Goal: Complete application form

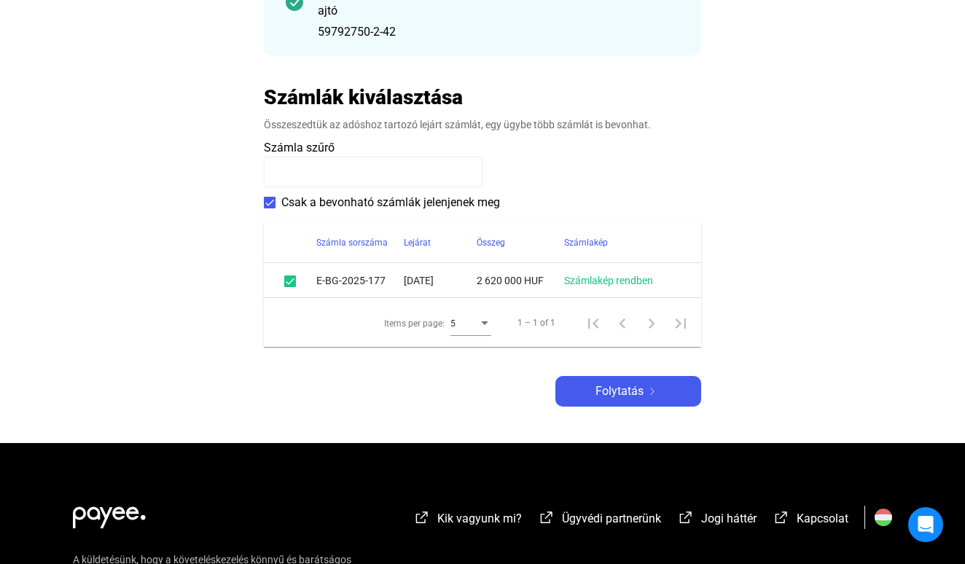
scroll to position [303, 0]
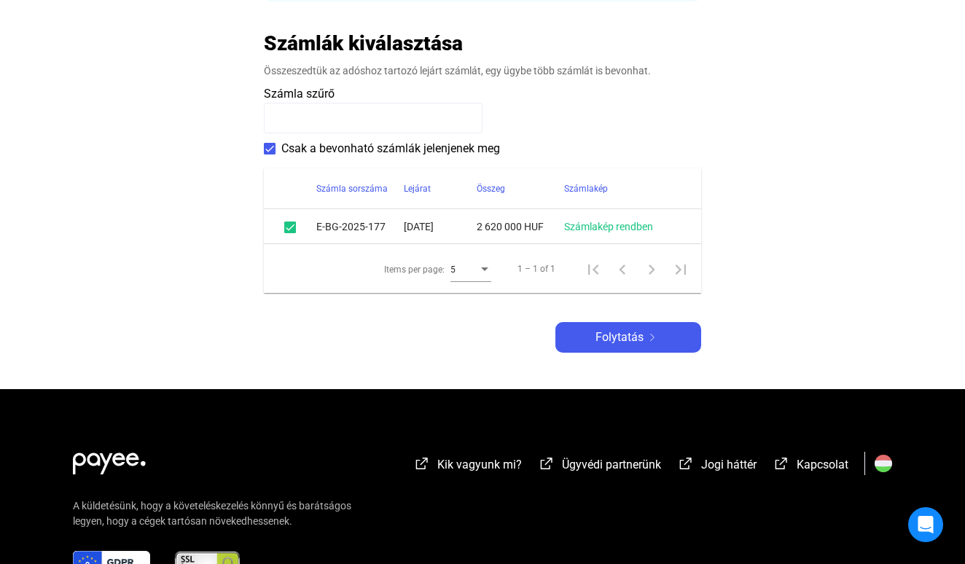
click at [657, 356] on main "Automatikusan mentve Adós adatai Adós országa 🇭🇺 [GEOGRAPHIC_DATA] ([GEOGRAPHIC…" at bounding box center [482, 97] width 965 height 583
click at [656, 343] on div "Folytatás" at bounding box center [628, 337] width 137 height 17
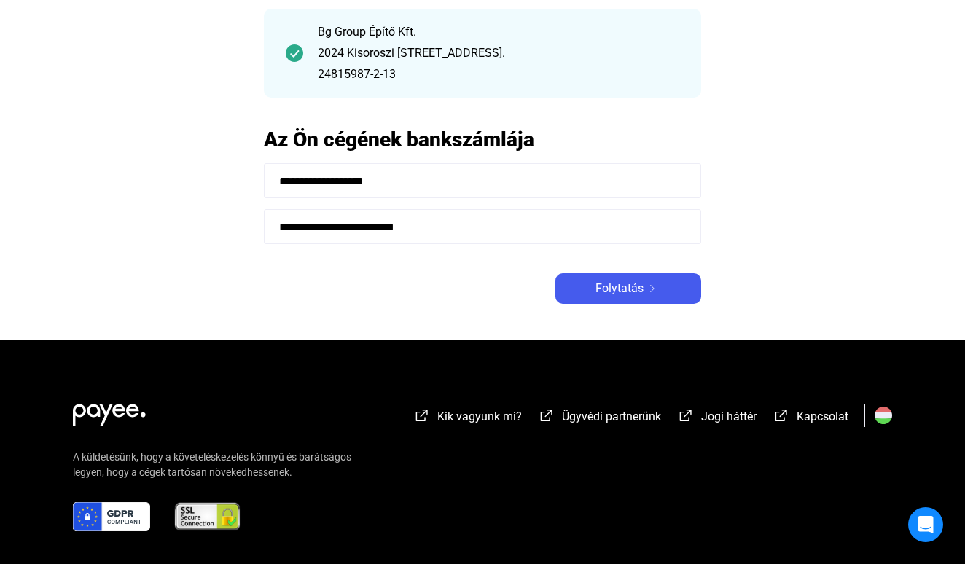
scroll to position [86, 0]
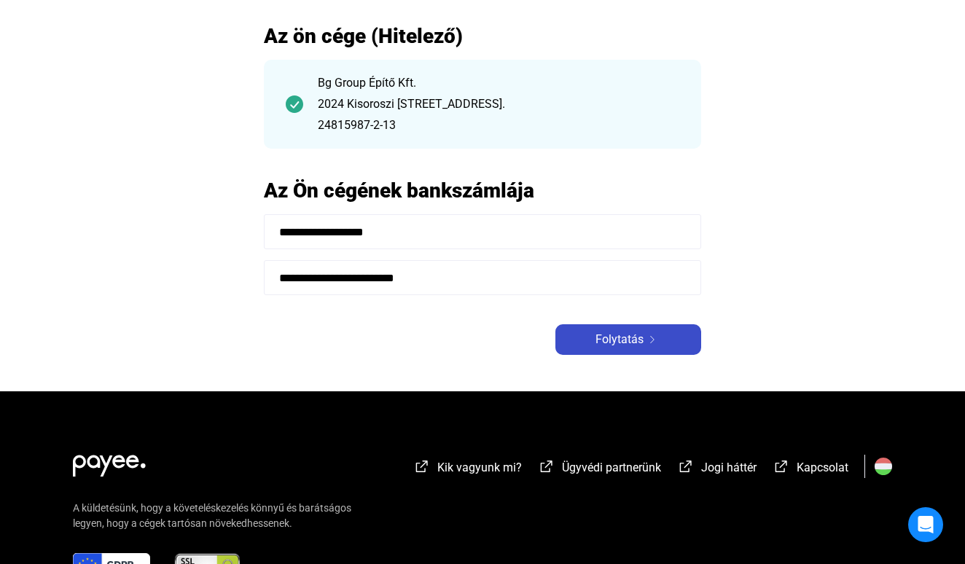
click at [639, 338] on span "Folytatás" at bounding box center [619, 339] width 48 height 17
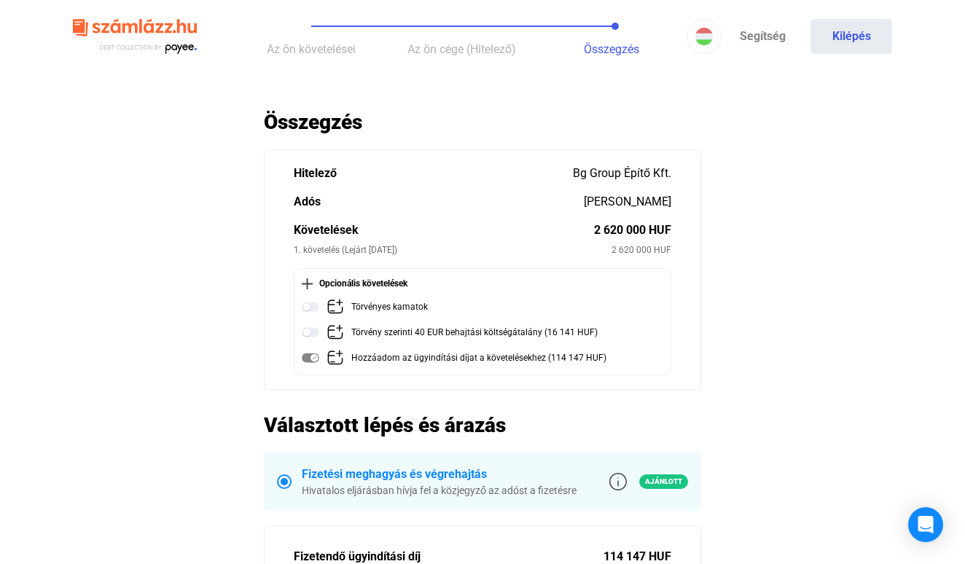
scroll to position [86, 0]
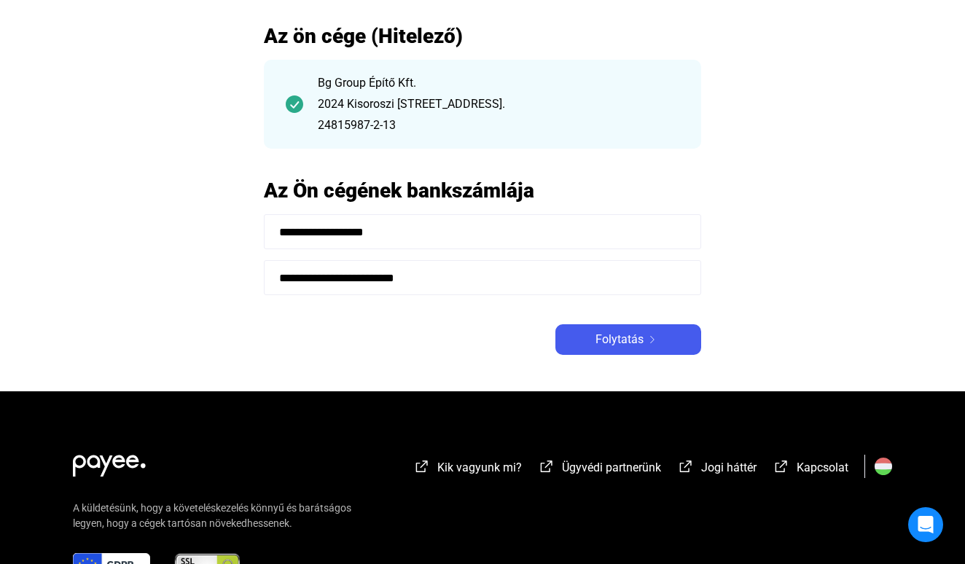
scroll to position [201, 0]
